Goal: Transaction & Acquisition: Book appointment/travel/reservation

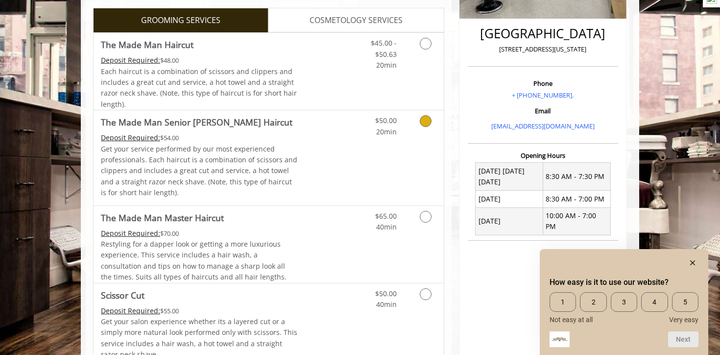
scroll to position [238, 0]
click at [164, 297] on span "Scissor Cut" at bounding box center [199, 294] width 197 height 14
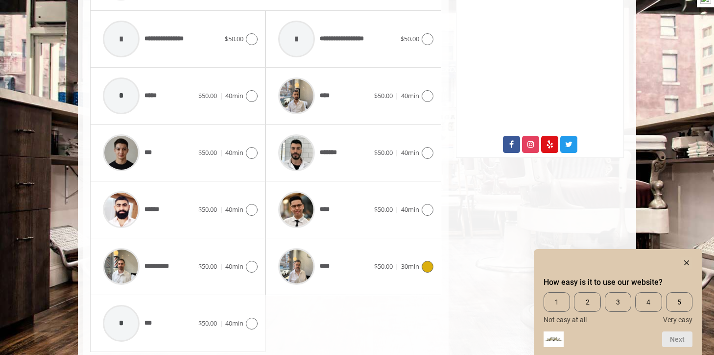
scroll to position [481, 0]
click at [348, 217] on div "****" at bounding box center [323, 209] width 100 height 47
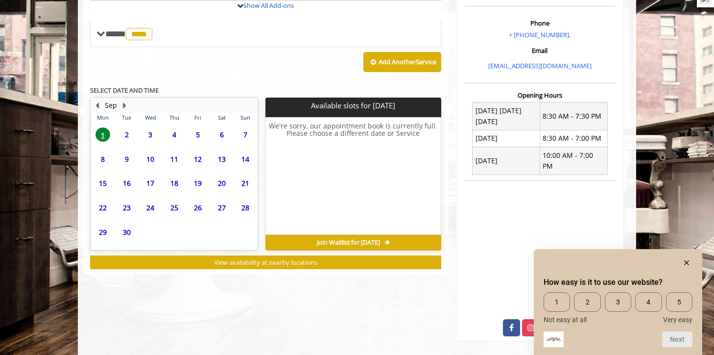
scroll to position [331, 0]
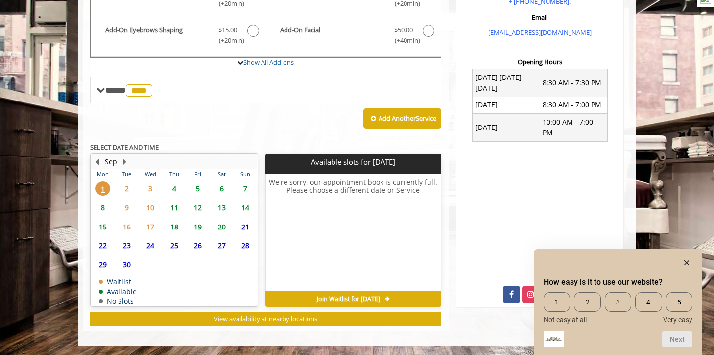
drag, startPoint x: 169, startPoint y: 185, endPoint x: 175, endPoint y: 186, distance: 5.5
click at [175, 186] on span "4" at bounding box center [174, 188] width 15 height 14
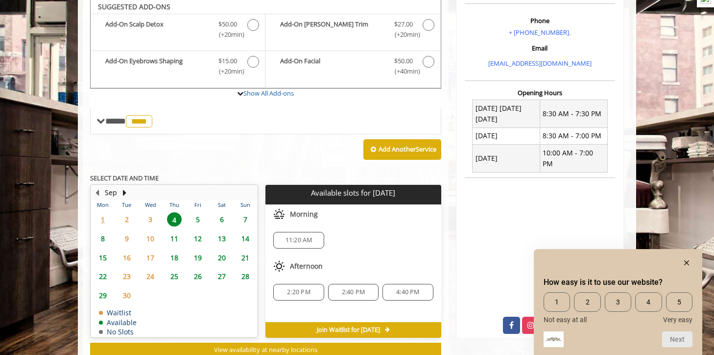
scroll to position [301, 0]
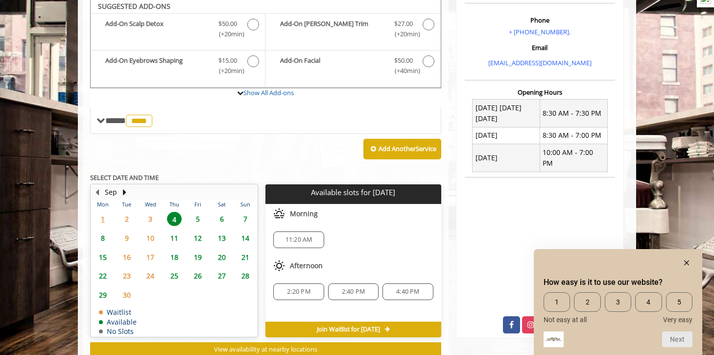
click at [195, 215] on span "5" at bounding box center [197, 219] width 15 height 14
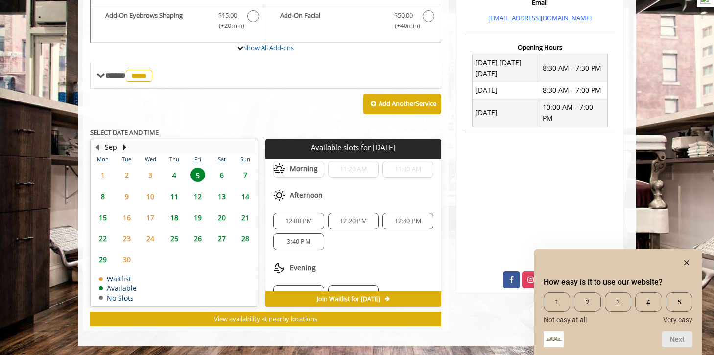
scroll to position [85, 0]
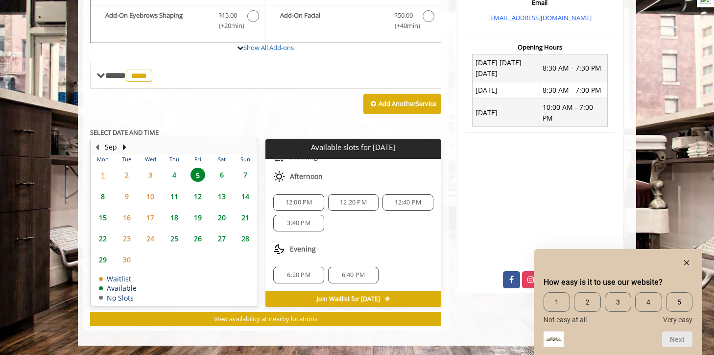
click at [174, 175] on span "4" at bounding box center [174, 174] width 15 height 14
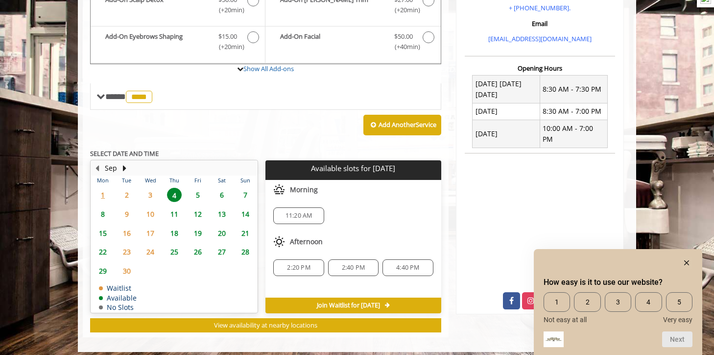
scroll to position [331, 0]
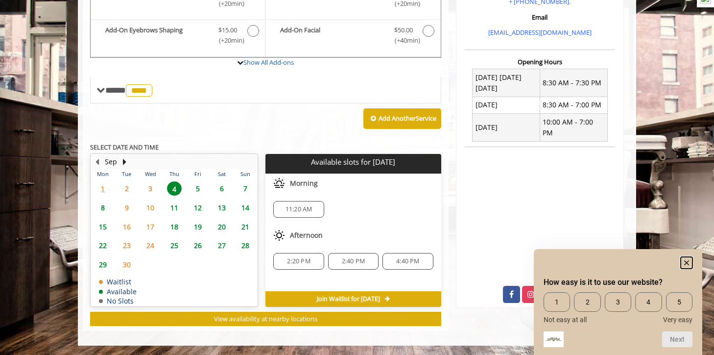
click at [686, 260] on rect "Hide survey" at bounding box center [687, 263] width 12 height 12
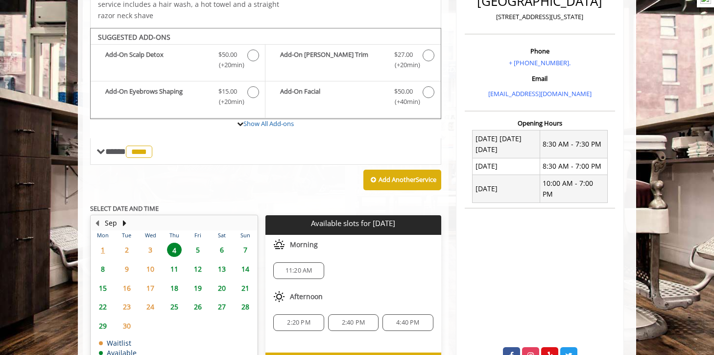
scroll to position [289, 0]
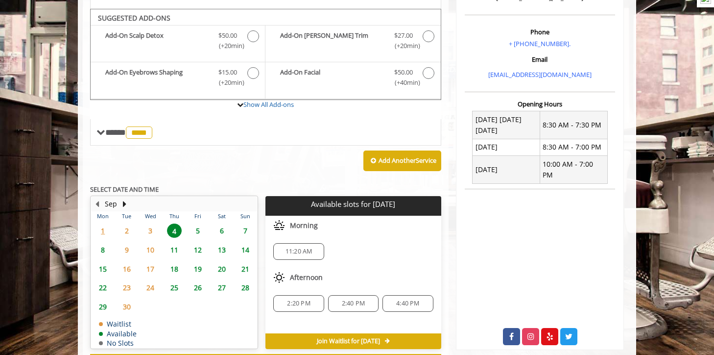
click at [130, 229] on span "2" at bounding box center [126, 230] width 15 height 14
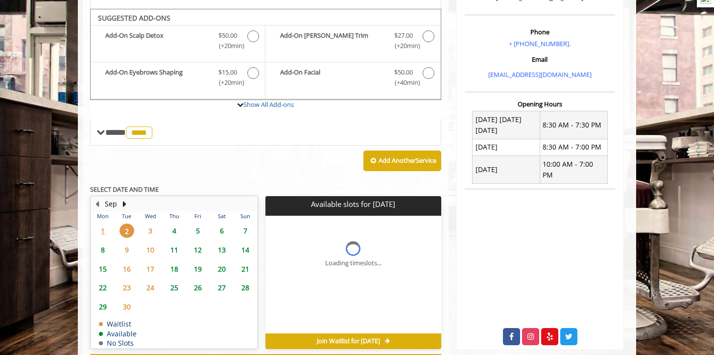
scroll to position [331, 0]
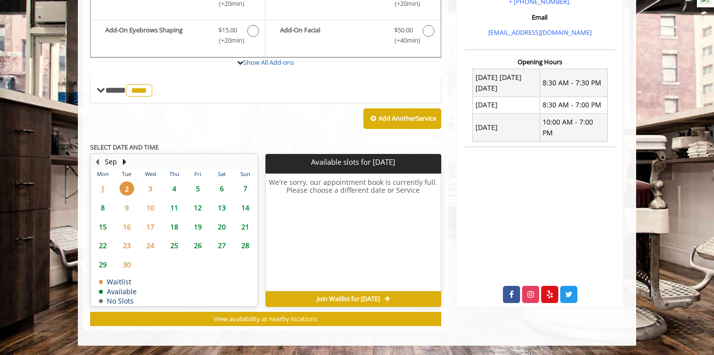
click at [337, 297] on span "Join Waitlist for [DATE]" at bounding box center [348, 299] width 63 height 8
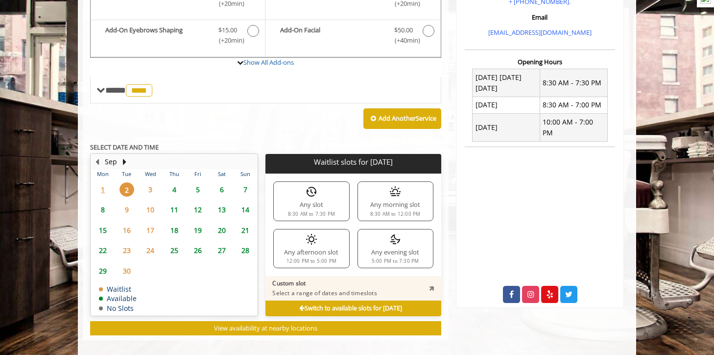
click at [373, 257] on div "Any evening slot 5:00 PM to 7:30 PM" at bounding box center [395, 248] width 76 height 39
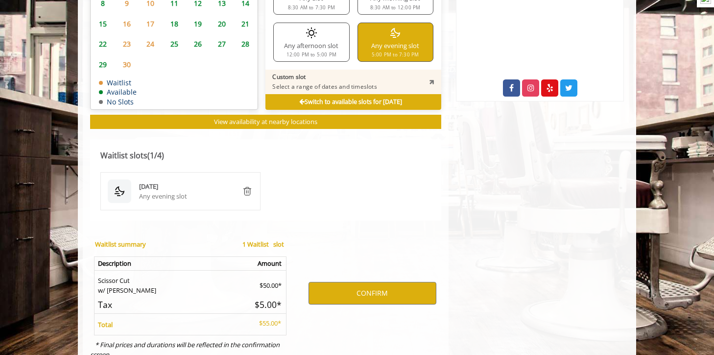
scroll to position [552, 0]
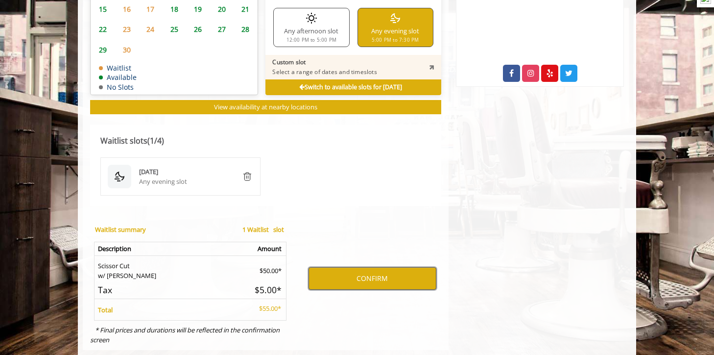
click at [331, 281] on button "CONFIRM" at bounding box center [373, 278] width 128 height 23
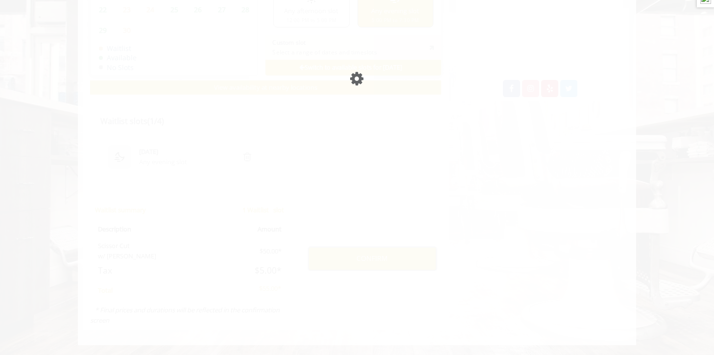
scroll to position [536, 0]
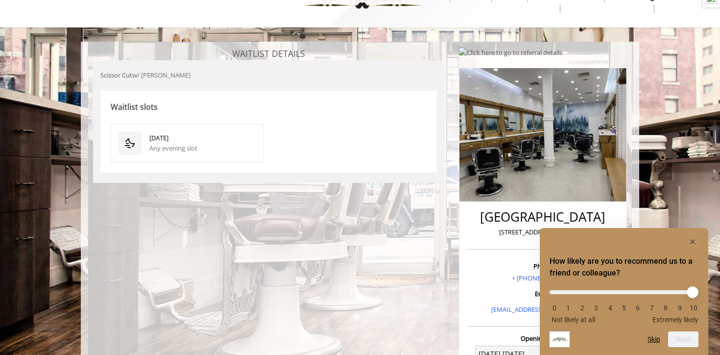
scroll to position [34, 0]
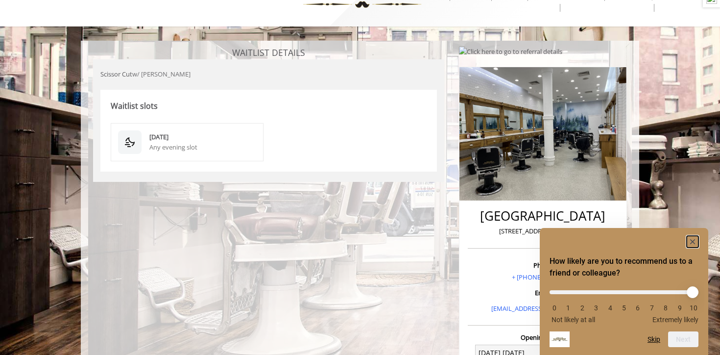
click at [696, 239] on rect "Hide survey" at bounding box center [693, 242] width 12 height 12
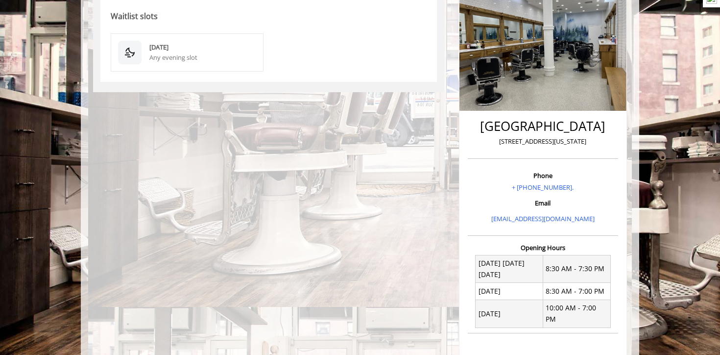
scroll to position [0, 0]
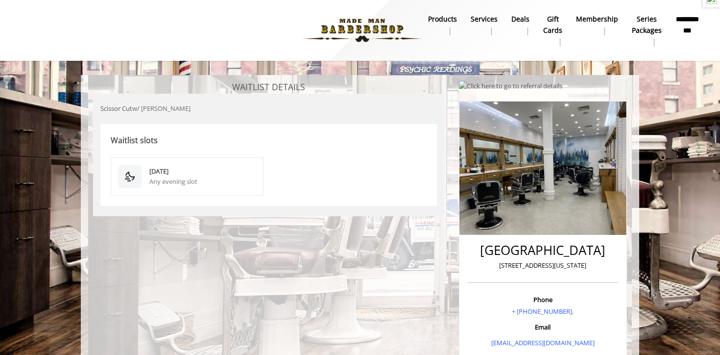
click at [215, 175] on div "[DATE]" at bounding box center [202, 171] width 107 height 10
click at [371, 24] on img at bounding box center [362, 30] width 135 height 54
